Goal: Task Accomplishment & Management: Manage account settings

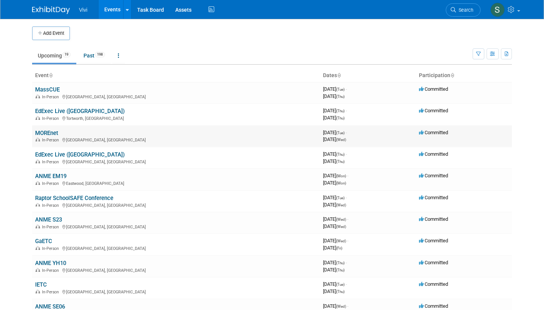
click at [45, 131] on link "MOREnet" at bounding box center [46, 133] width 23 height 7
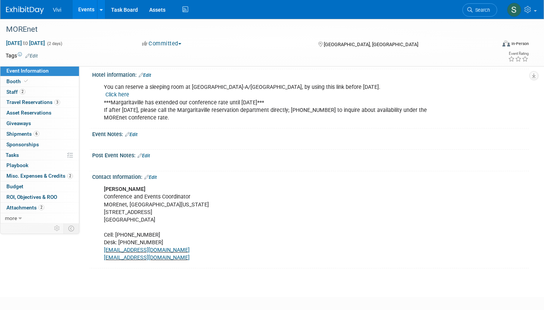
scroll to position [224, 0]
click at [40, 82] on link "Booth" at bounding box center [39, 81] width 79 height 10
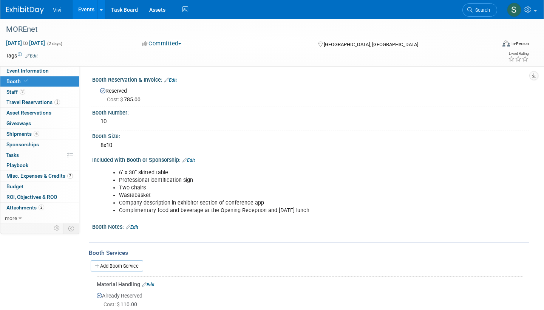
scroll to position [0, 0]
click at [29, 93] on link "2 Staff 2" at bounding box center [39, 92] width 79 height 10
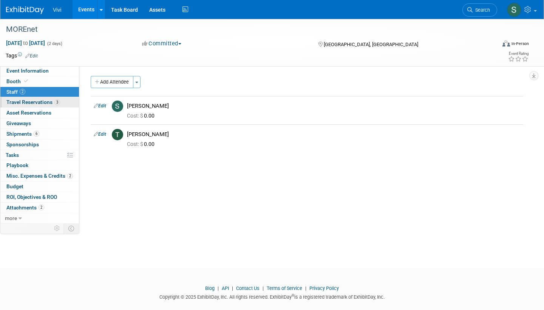
click at [32, 102] on span "Travel Reservations 3" at bounding box center [33, 102] width 54 height 6
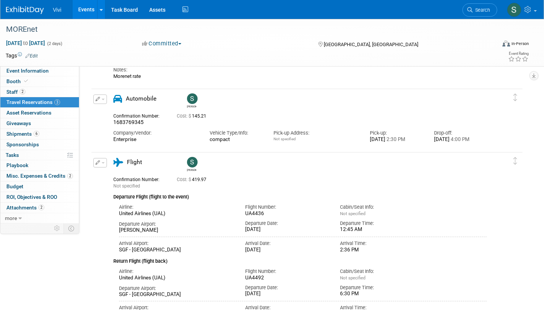
scroll to position [91, 0]
click at [34, 136] on link "6 Shipments 6" at bounding box center [39, 134] width 79 height 10
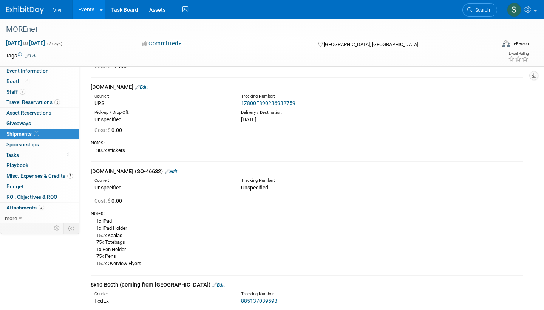
scroll to position [331, 0]
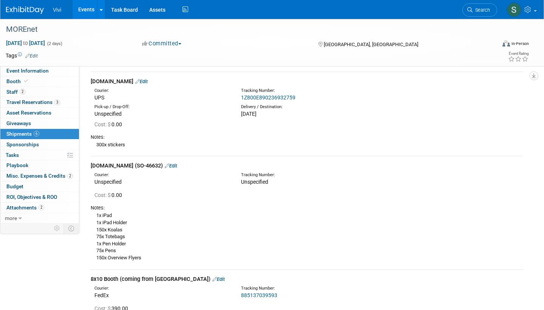
click at [175, 163] on link "Edit" at bounding box center [171, 166] width 12 height 6
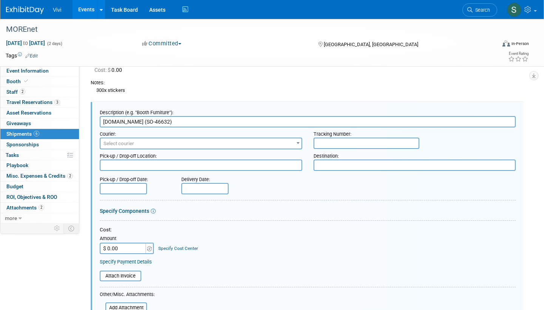
scroll to position [392, 0]
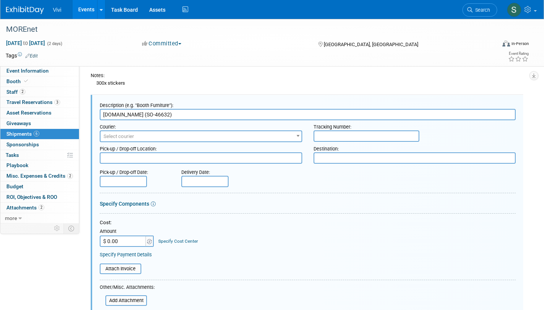
click at [125, 133] on span "Select courier" at bounding box center [119, 136] width 31 height 6
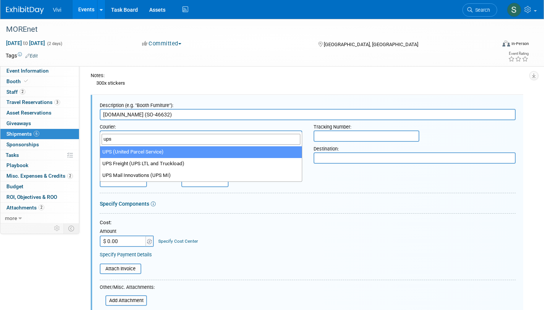
type input "ups"
select select "508"
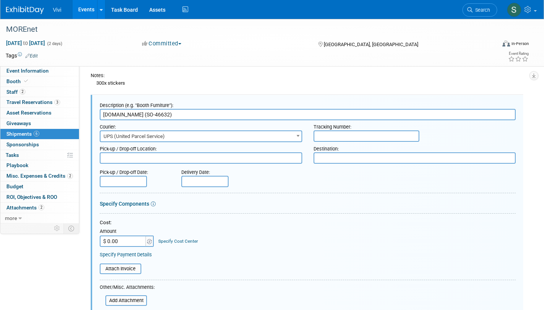
click at [370, 130] on input "text" at bounding box center [367, 135] width 106 height 11
paste input "1ZR1C3421212977092"
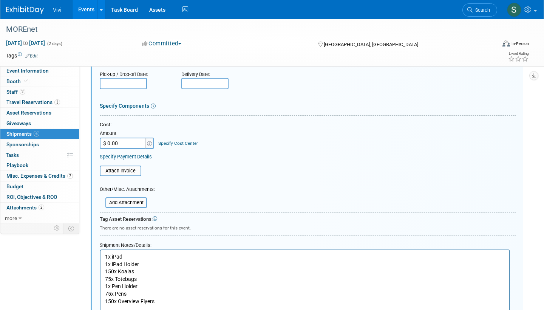
scroll to position [570, 0]
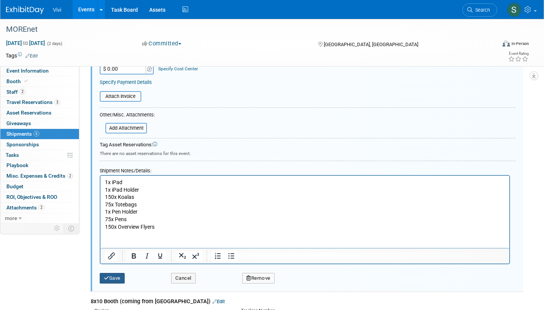
type input "1ZR1C3421212977092"
click at [107, 273] on button "Save" at bounding box center [112, 278] width 25 height 11
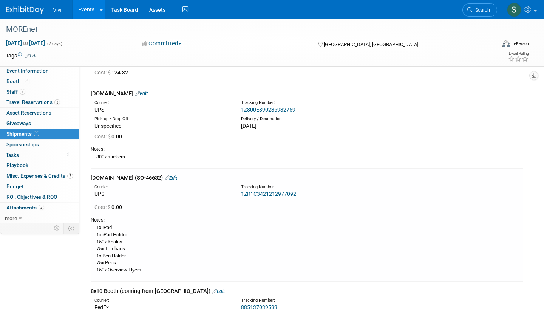
scroll to position [325, 0]
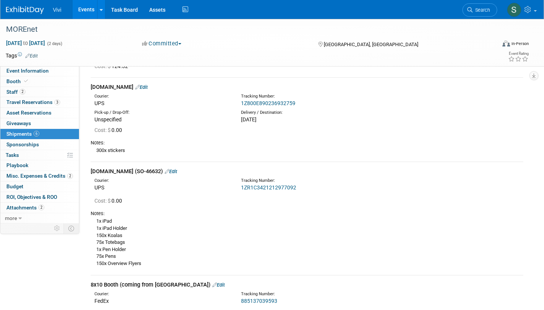
click at [255, 184] on link "1ZR1C3421212977092" at bounding box center [268, 187] width 55 height 6
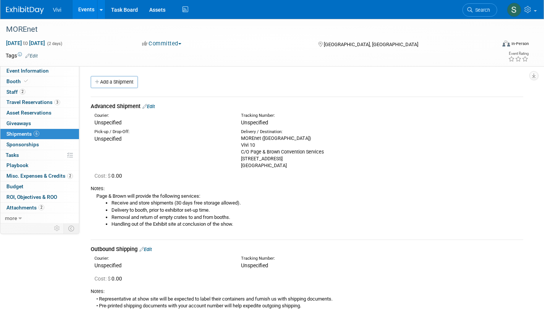
scroll to position [0, 0]
click at [32, 80] on link "Booth" at bounding box center [39, 81] width 79 height 10
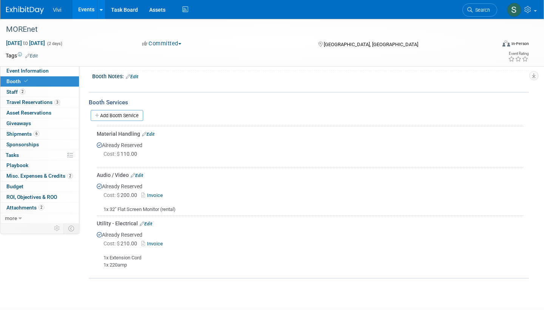
scroll to position [151, 0]
